Goal: Task Accomplishment & Management: Use online tool/utility

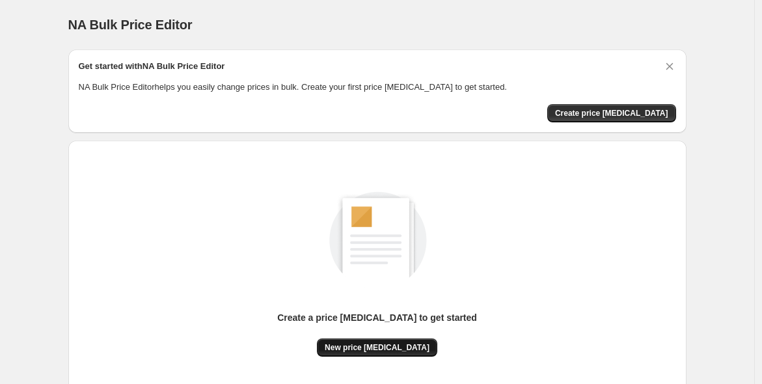
click at [402, 349] on span "New price change job" at bounding box center [377, 347] width 105 height 10
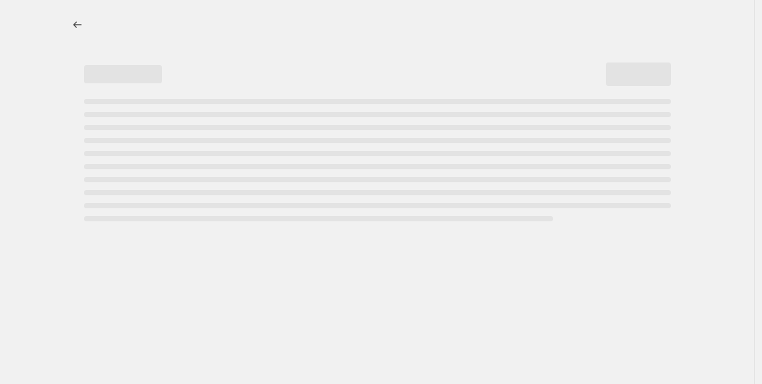
select select "percentage"
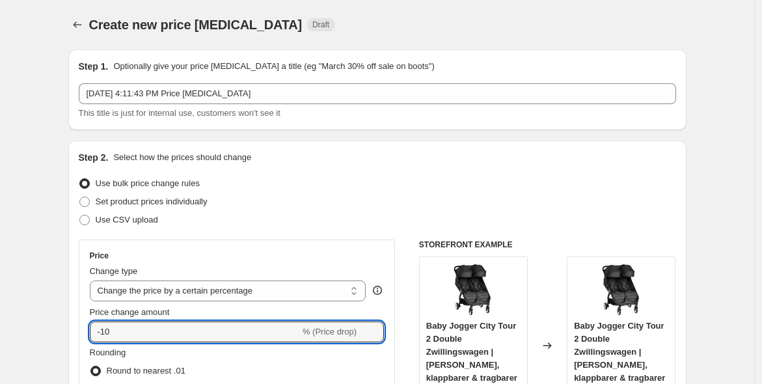
click at [0, 383] on html "Home Settings Plans Skip to content Create new price change job. This page is r…" at bounding box center [381, 192] width 762 height 384
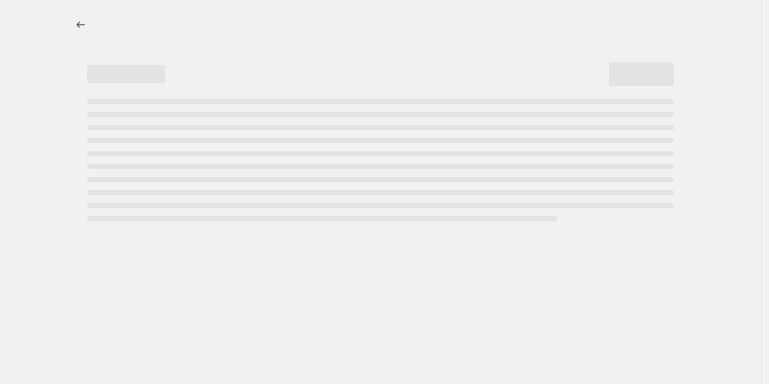
select select "percentage"
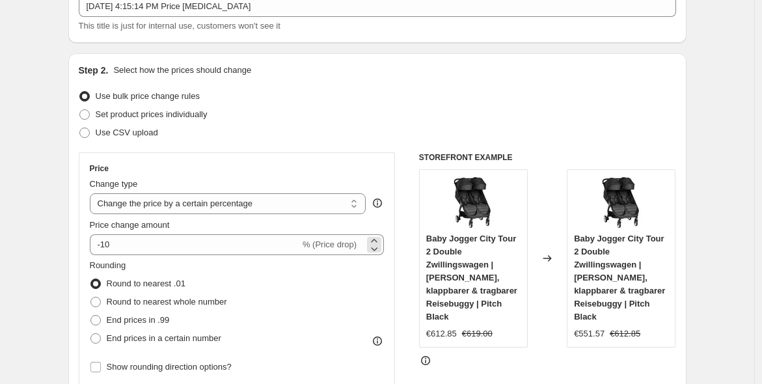
scroll to position [120, 0]
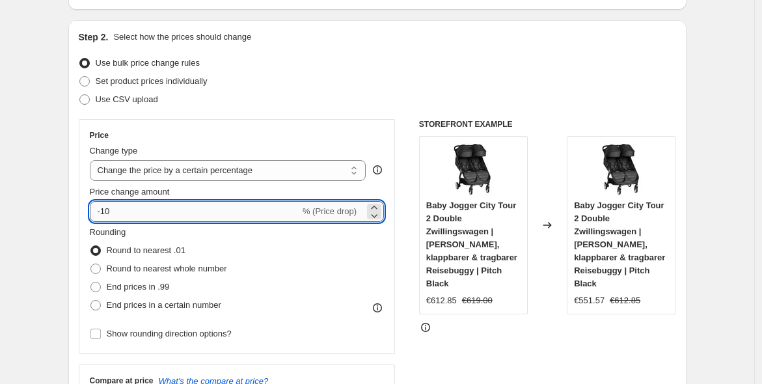
click at [234, 205] on input "-10" at bounding box center [195, 211] width 210 height 21
type input "-1"
type input "-25"
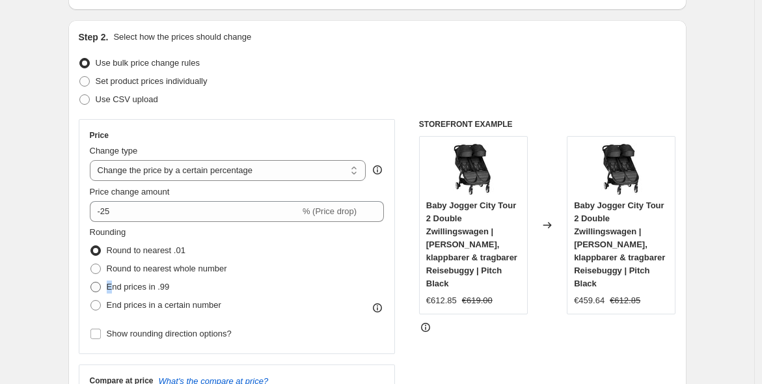
click at [111, 283] on span "End prices in .99" at bounding box center [138, 287] width 63 height 10
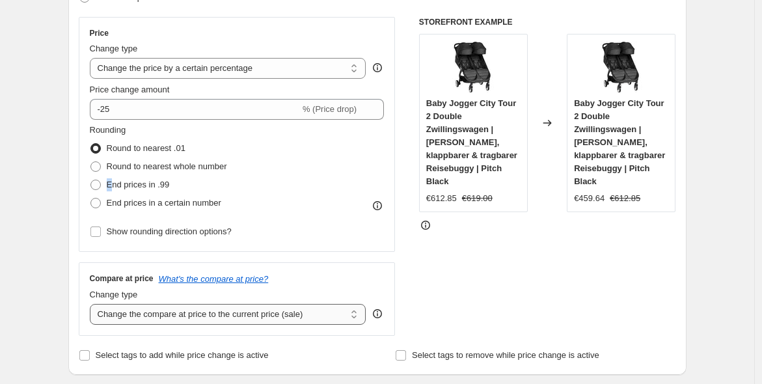
scroll to position [241, 0]
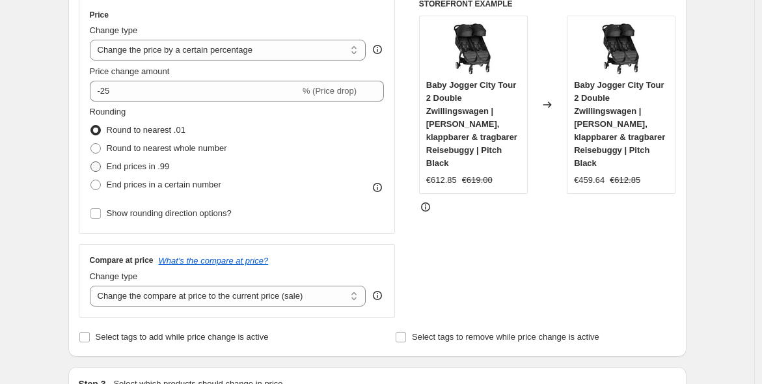
click at [100, 169] on span at bounding box center [95, 166] width 10 height 10
click at [91, 162] on input "End prices in .99" at bounding box center [90, 161] width 1 height 1
radio input "true"
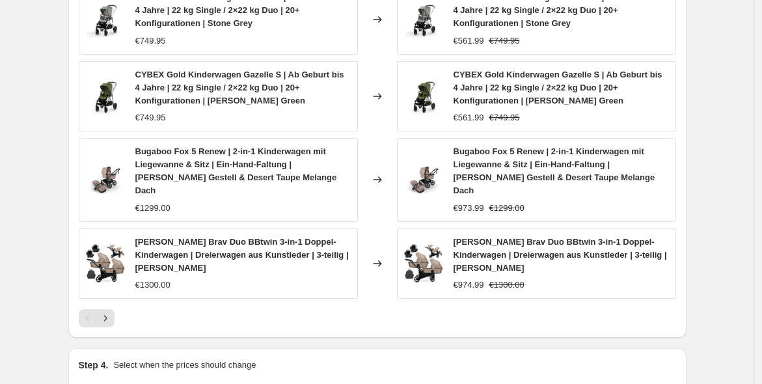
scroll to position [987, 0]
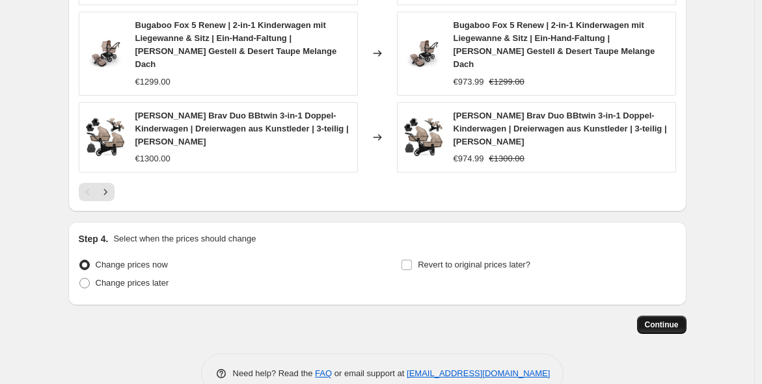
click at [656, 320] on span "Continue" at bounding box center [662, 325] width 34 height 10
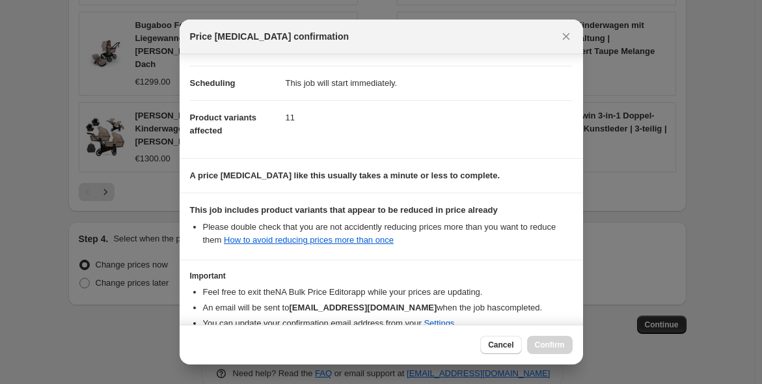
scroll to position [161, 0]
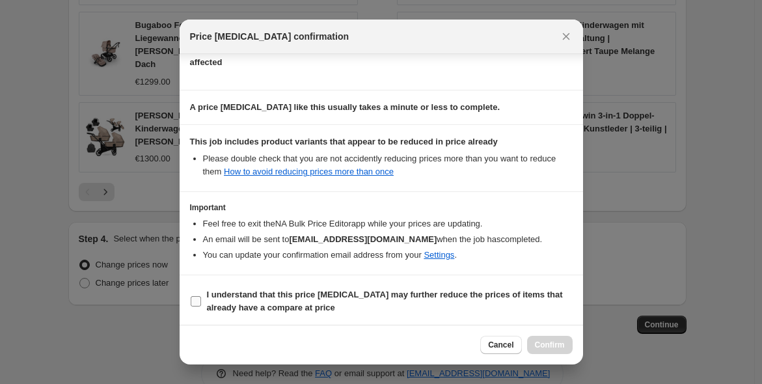
click at [430, 295] on b "I understand that this price change job may further reduce the prices of items …" at bounding box center [385, 301] width 356 height 23
click at [201, 296] on input "I understand that this price change job may further reduce the prices of items …" at bounding box center [196, 301] width 10 height 10
checkbox input "true"
click at [548, 345] on span "Confirm" at bounding box center [550, 345] width 30 height 10
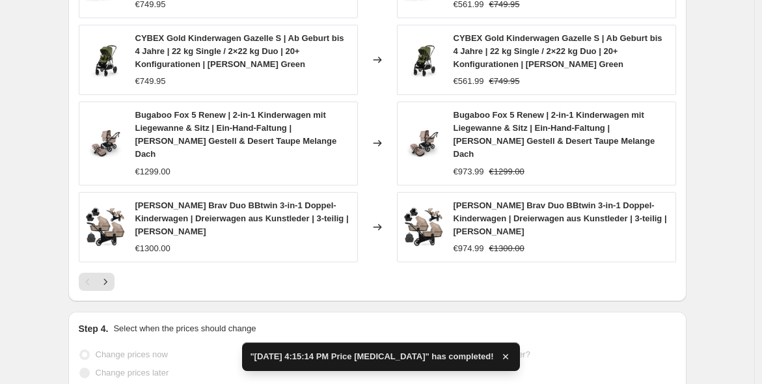
scroll to position [1050, 0]
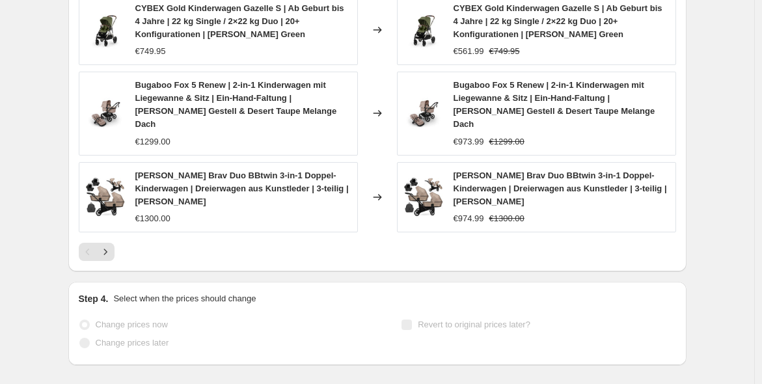
drag, startPoint x: 105, startPoint y: 167, endPoint x: 61, endPoint y: 145, distance: 49.5
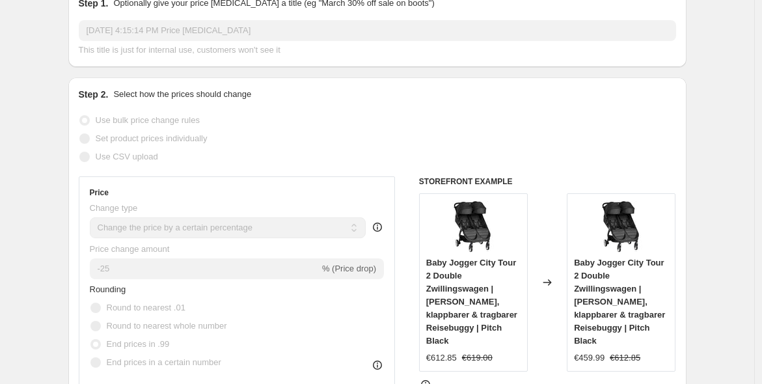
scroll to position [86, 0]
